Goal: Use online tool/utility: Utilize a website feature to perform a specific function

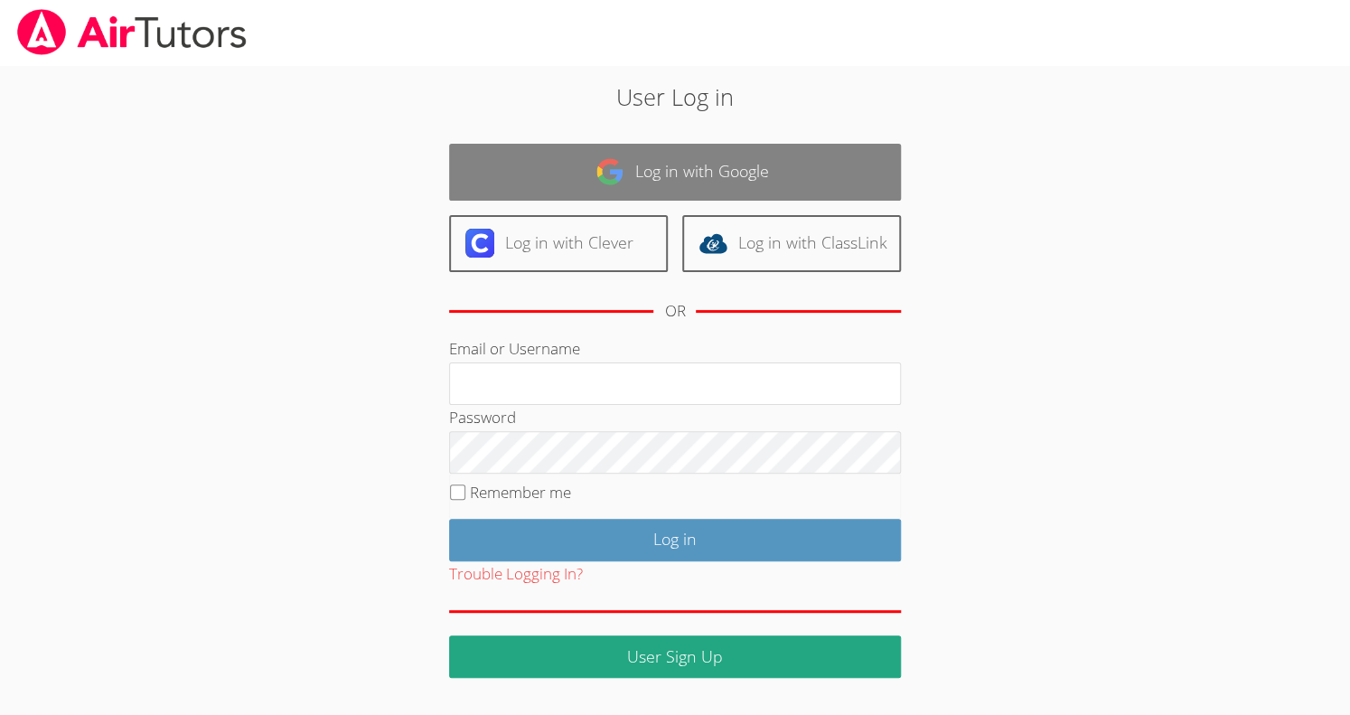
click at [687, 176] on link "Log in with Google" at bounding box center [675, 172] width 452 height 57
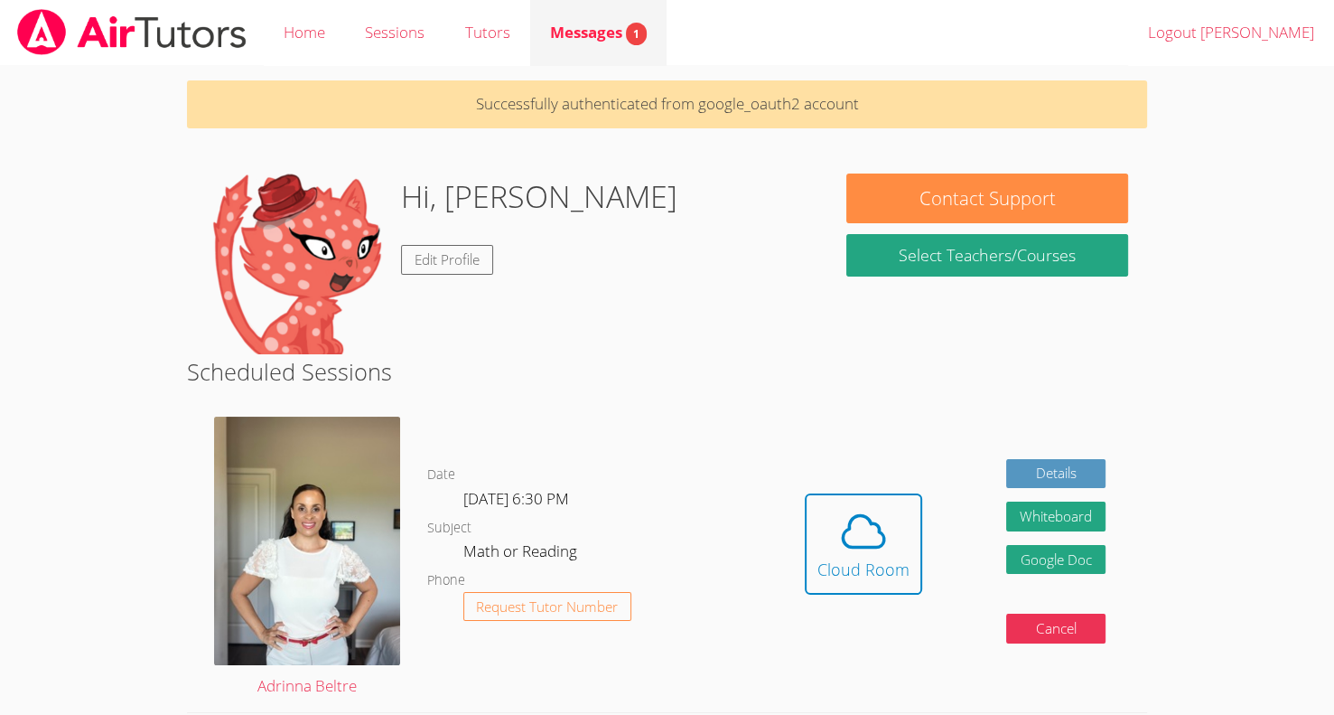
click at [563, 29] on span "Messages 1" at bounding box center [598, 32] width 97 height 21
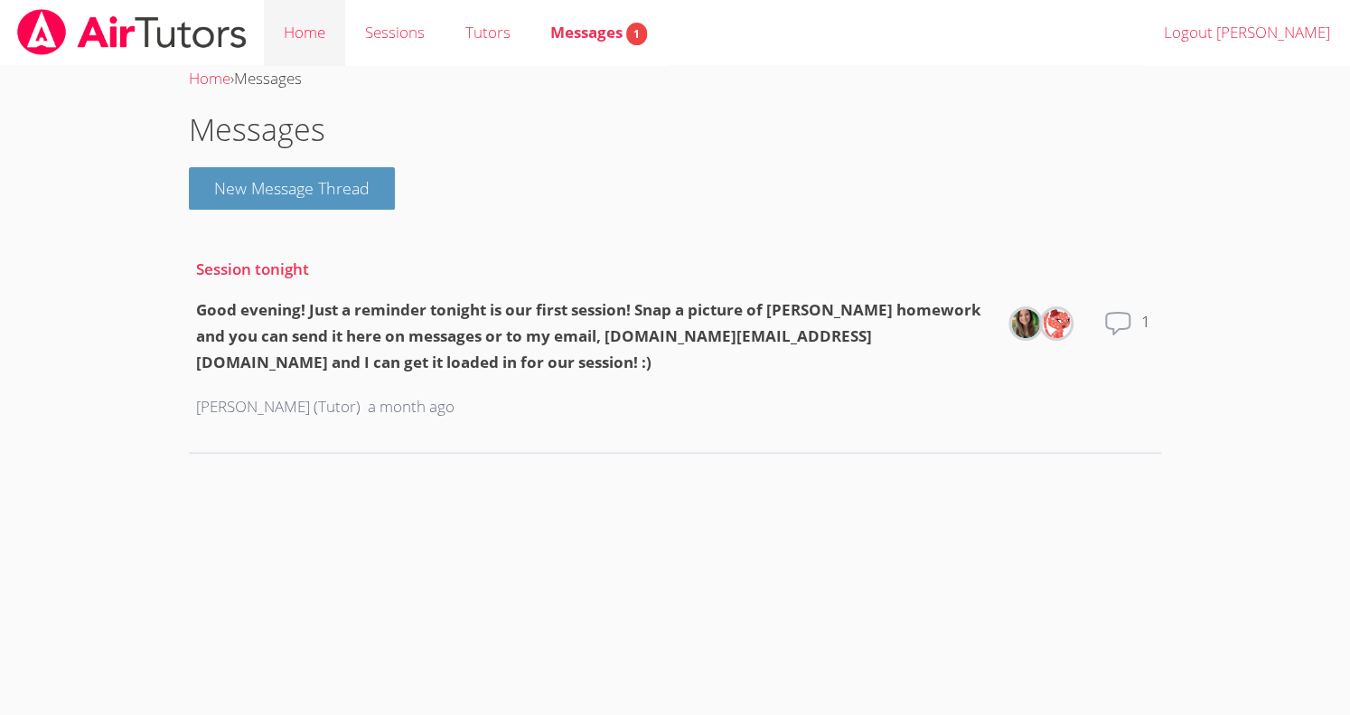
click at [286, 25] on link "Home" at bounding box center [304, 33] width 81 height 66
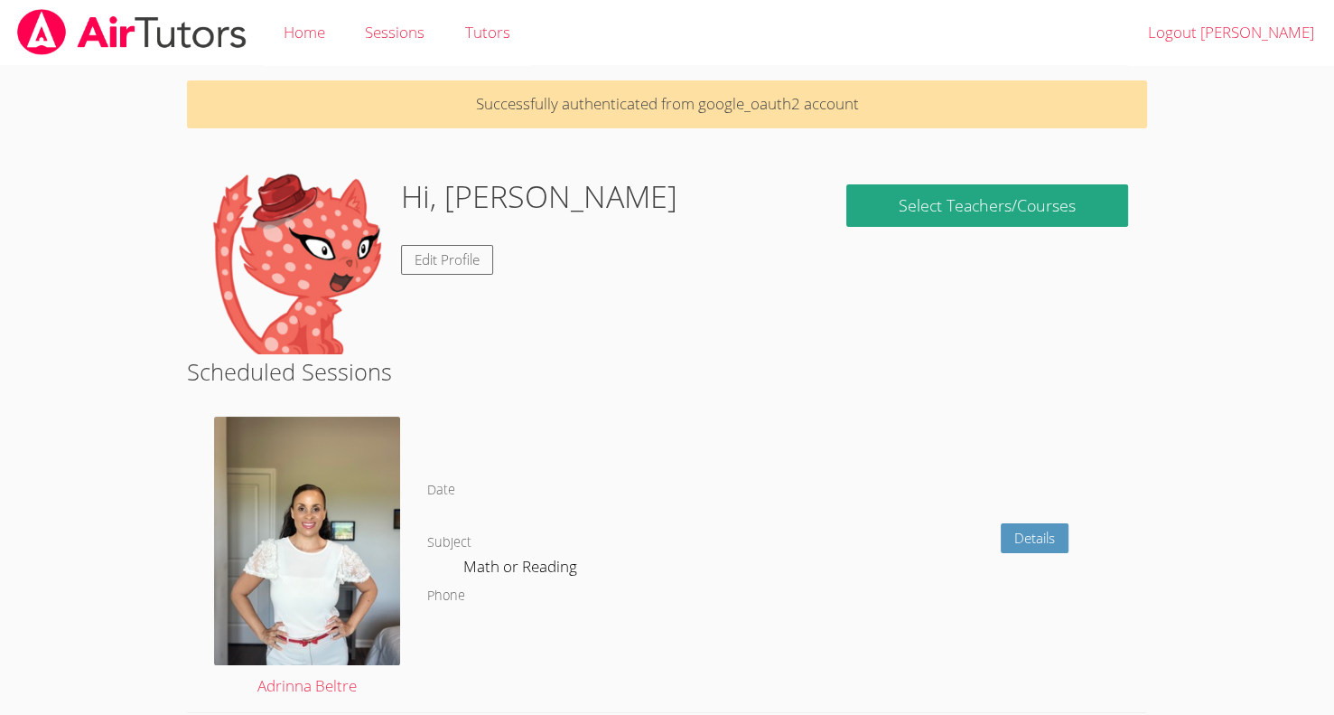
click at [286, 25] on link "Home" at bounding box center [304, 33] width 81 height 66
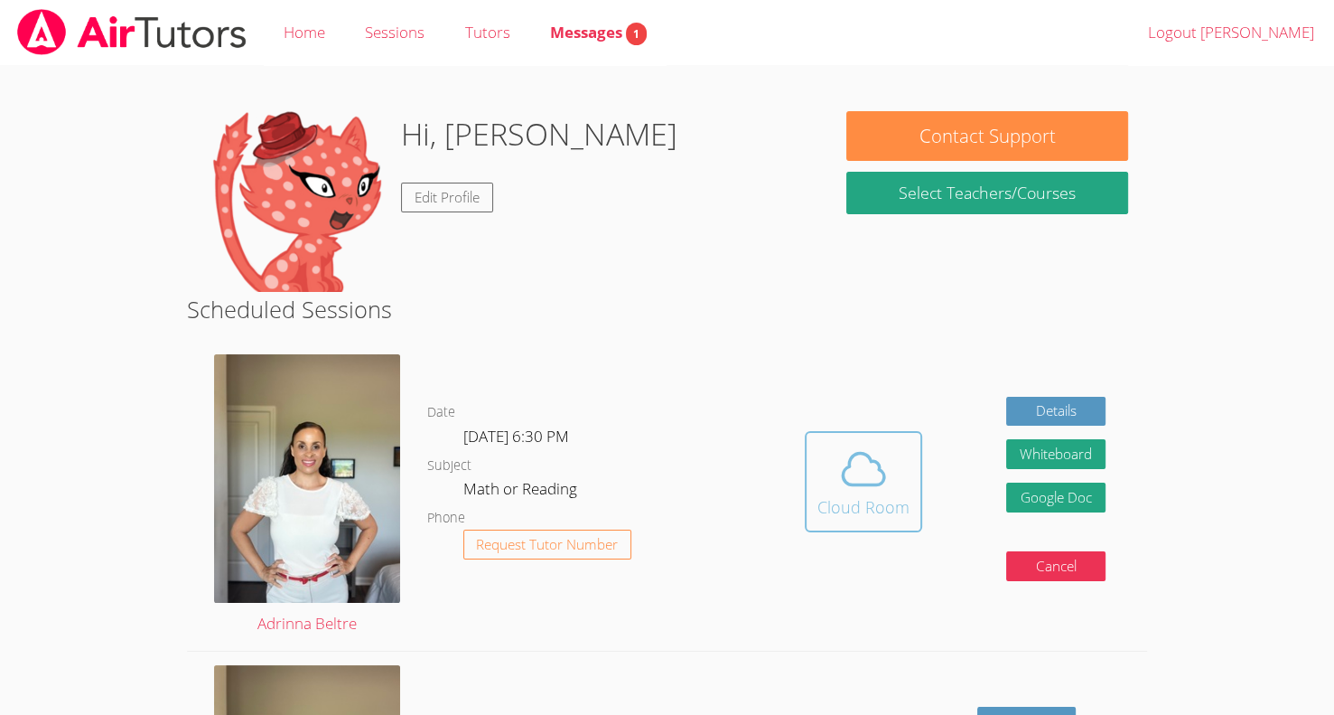
click at [853, 501] on div "Cloud Room" at bounding box center [864, 506] width 92 height 25
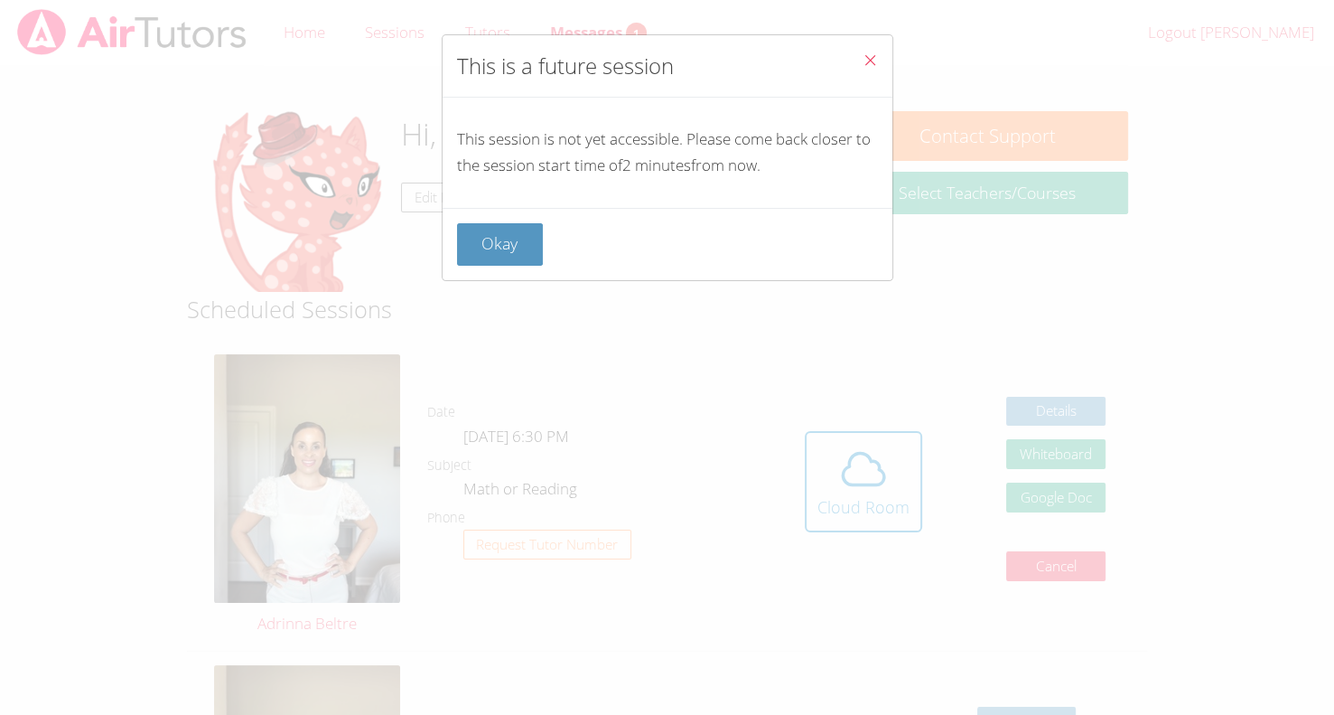
click at [863, 61] on icon "Close" at bounding box center [870, 59] width 15 height 15
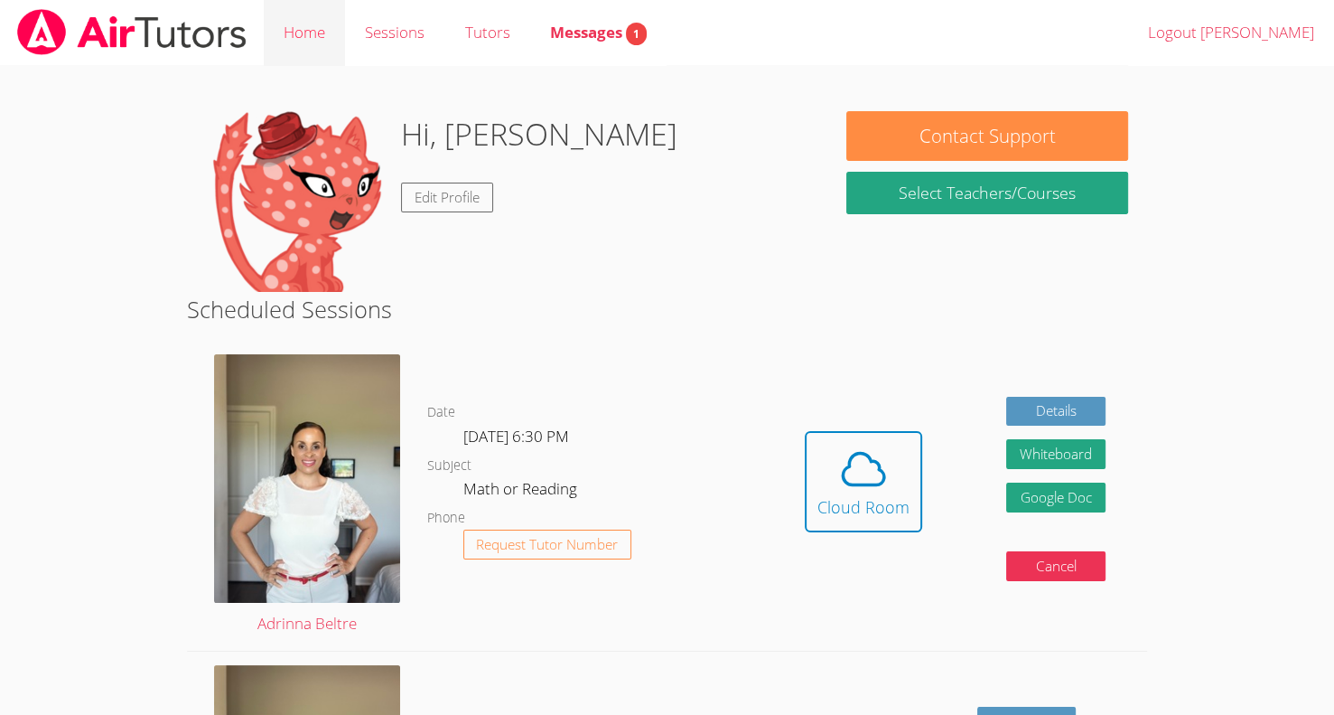
click at [318, 49] on link "Home" at bounding box center [304, 33] width 81 height 66
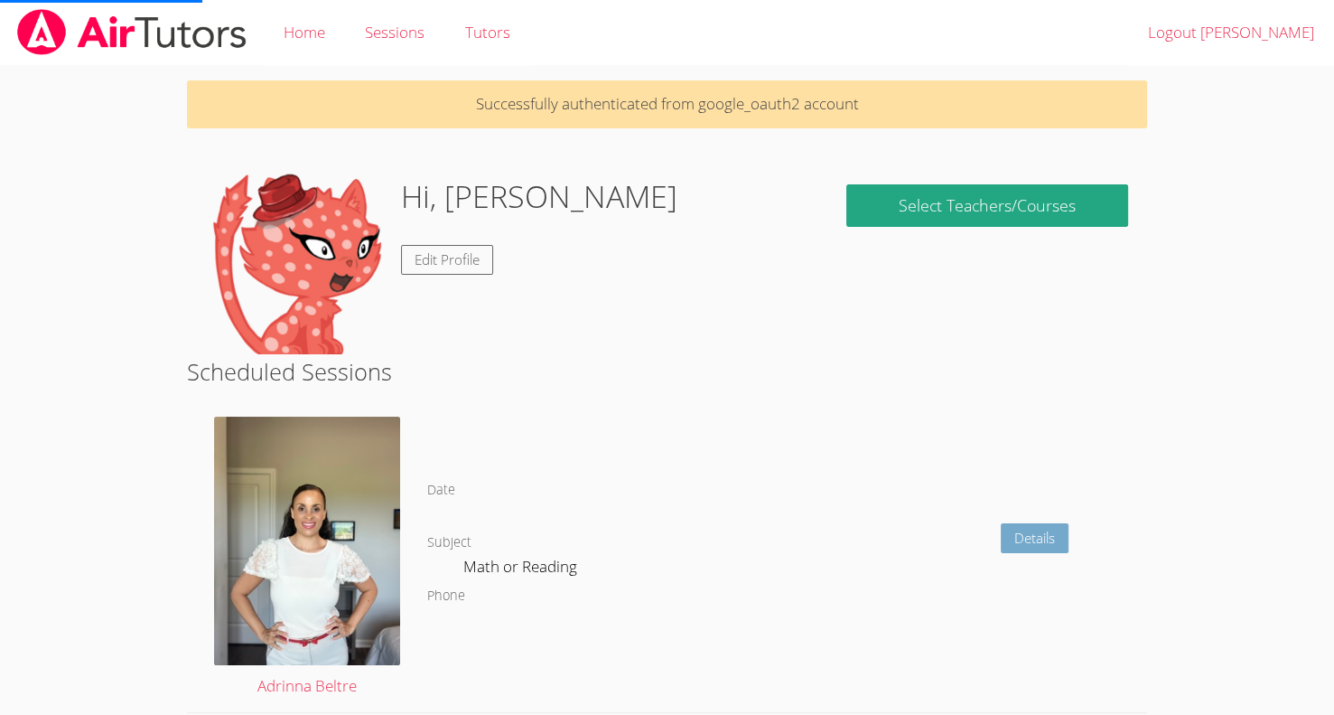
click at [1055, 538] on link "Details" at bounding box center [1035, 538] width 68 height 30
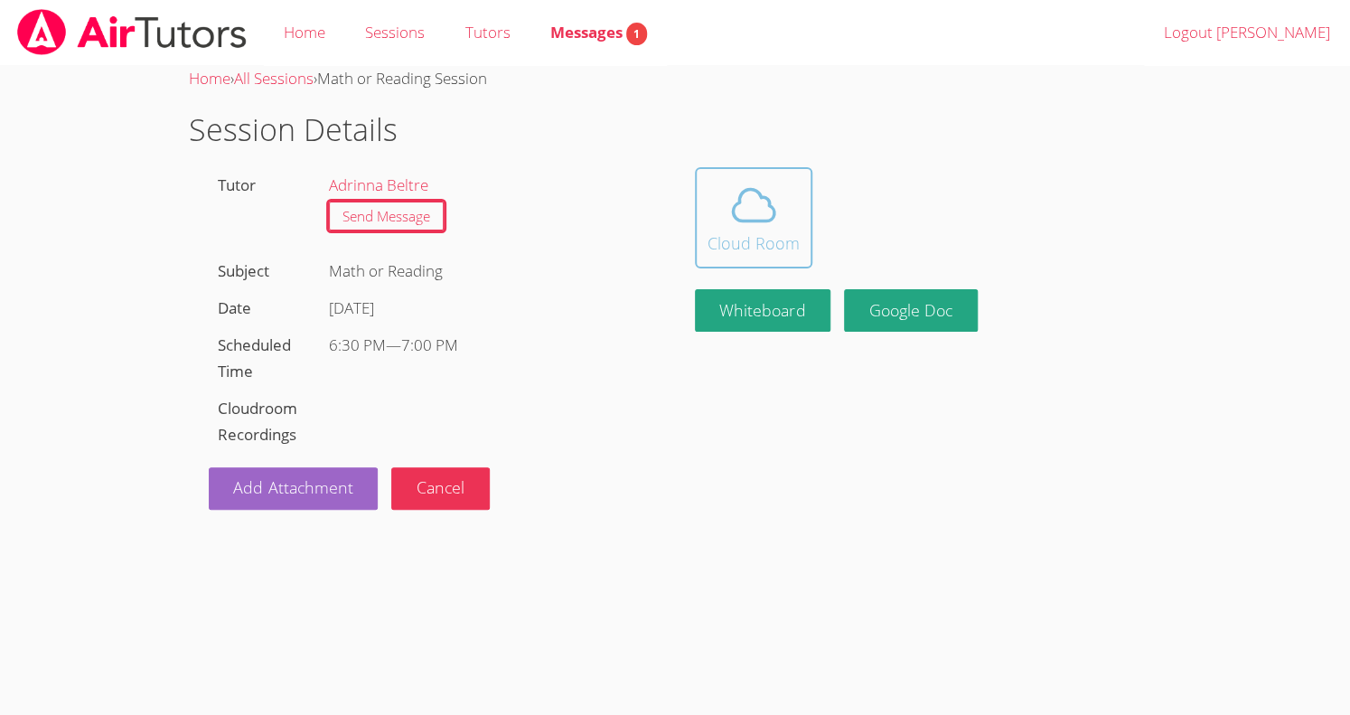
click at [763, 228] on icon at bounding box center [753, 205] width 51 height 51
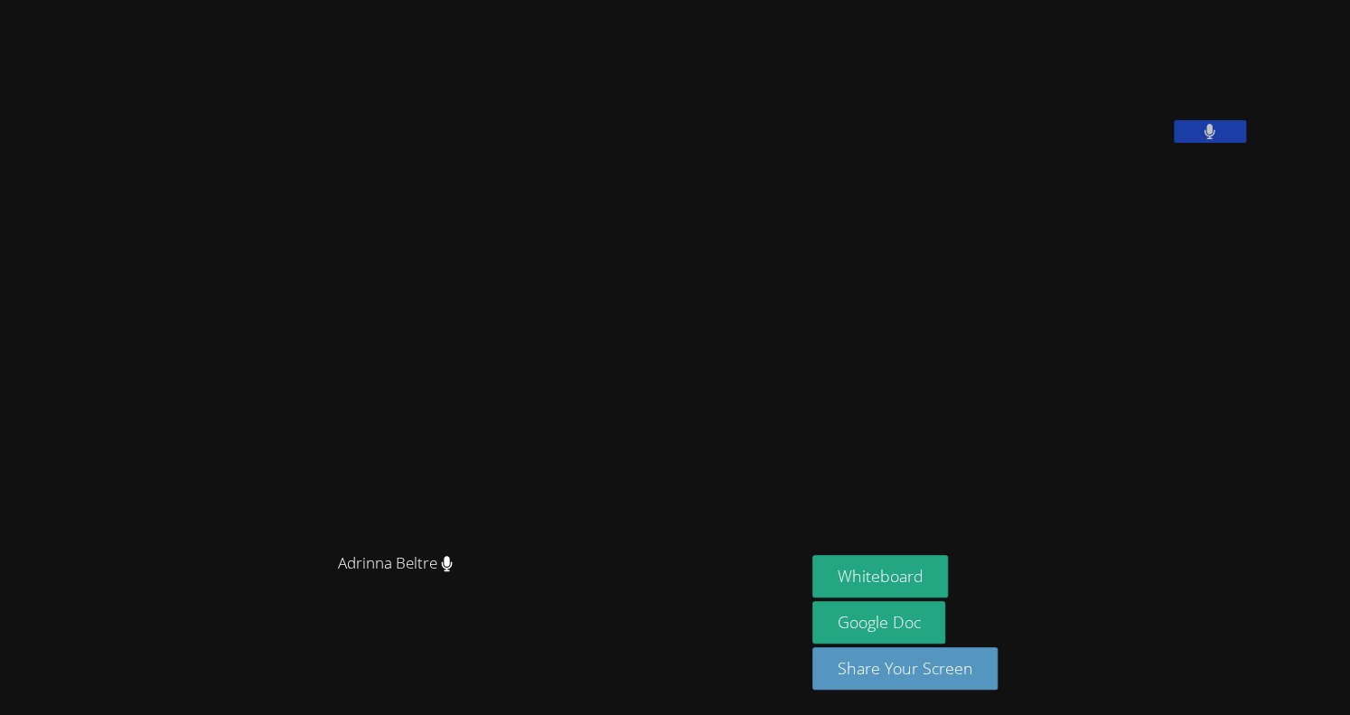
click at [936, 142] on video at bounding box center [947, 75] width 271 height 136
click at [812, 559] on button "Whiteboard" at bounding box center [880, 576] width 136 height 42
click at [930, 372] on aside "Daniel Zakhay Whiteboard Google Doc Share Your Screen" at bounding box center [1031, 357] width 452 height 715
click at [812, 577] on button "Whiteboard" at bounding box center [880, 576] width 136 height 42
